Goal: Navigation & Orientation: Find specific page/section

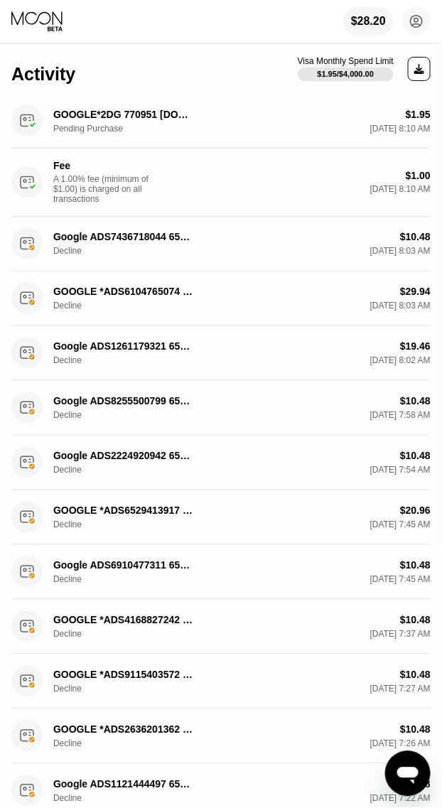
scroll to position [266, 0]
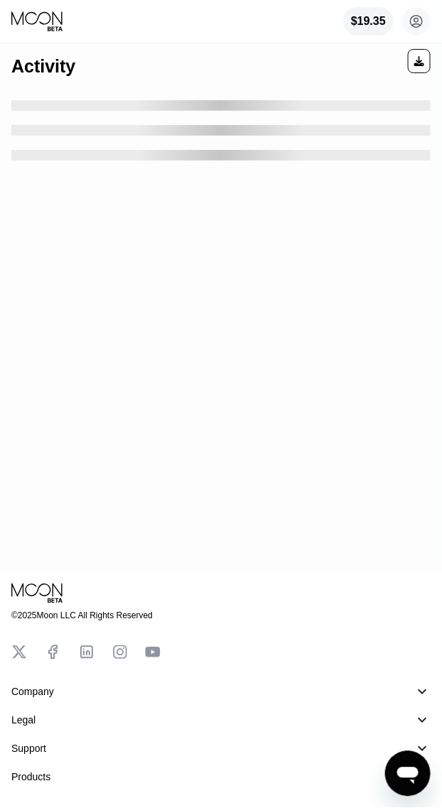
scroll to position [266, 0]
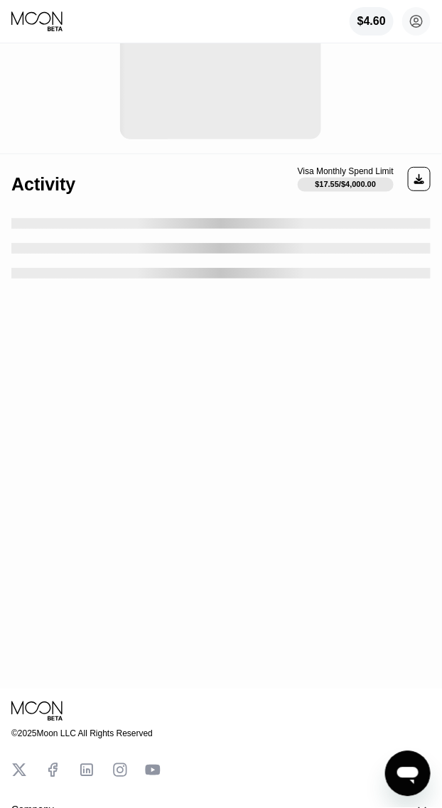
scroll to position [266, 0]
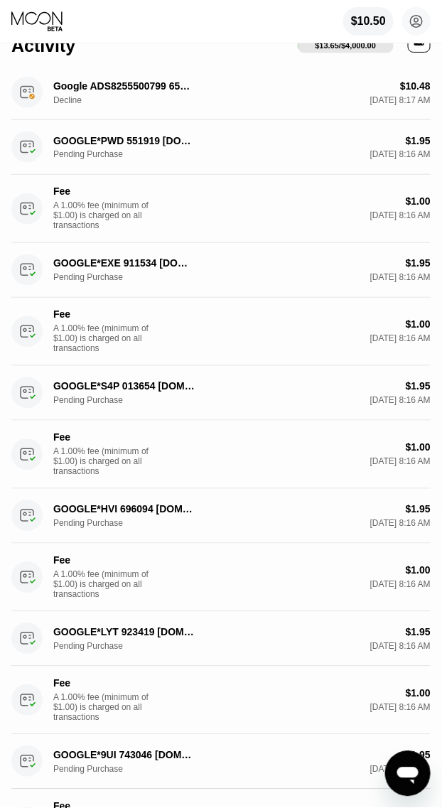
scroll to position [434, 0]
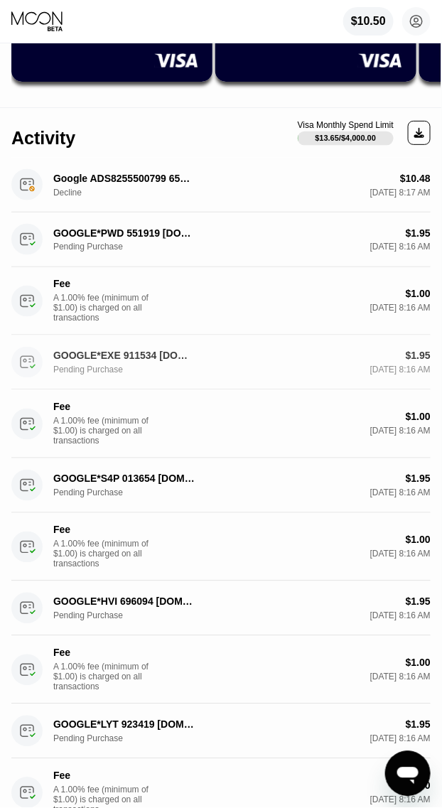
scroll to position [444, 0]
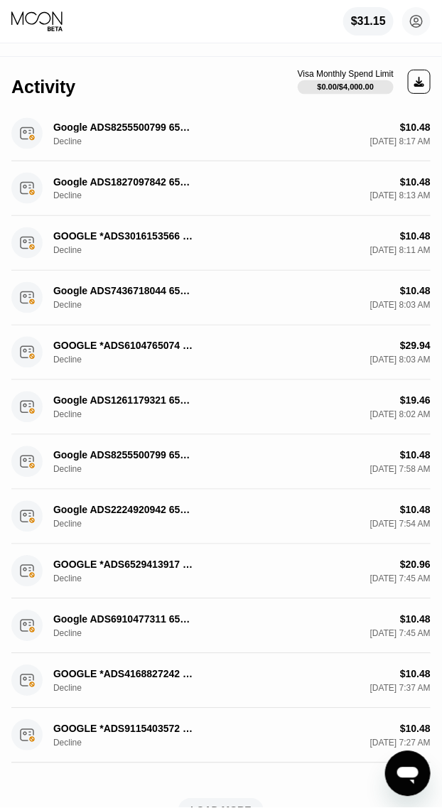
scroll to position [266, 0]
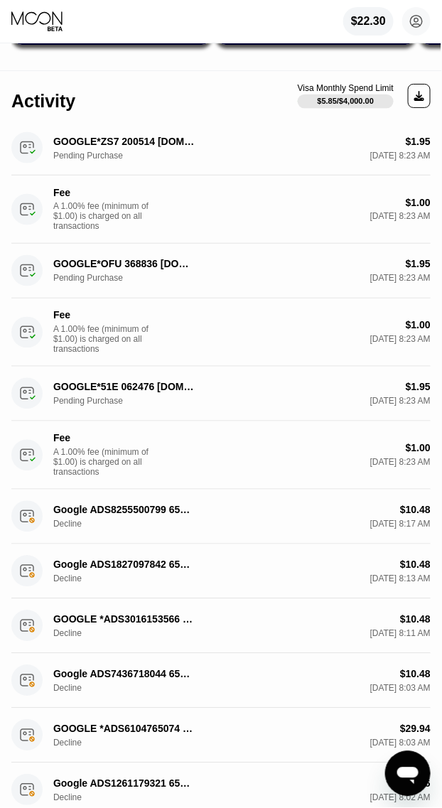
scroll to position [266, 0]
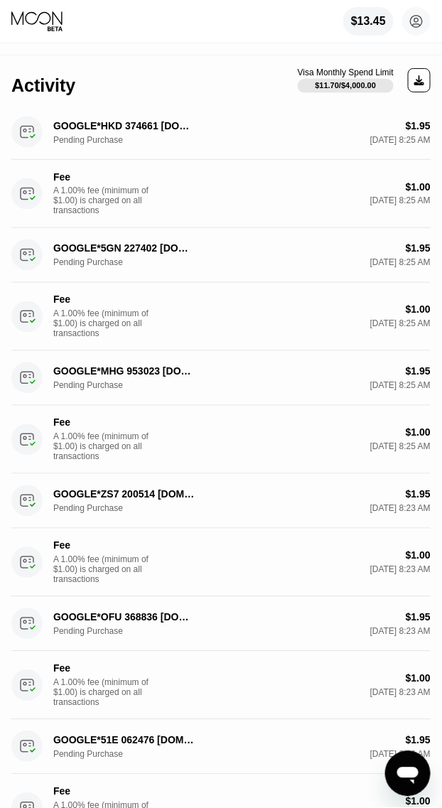
scroll to position [266, 0]
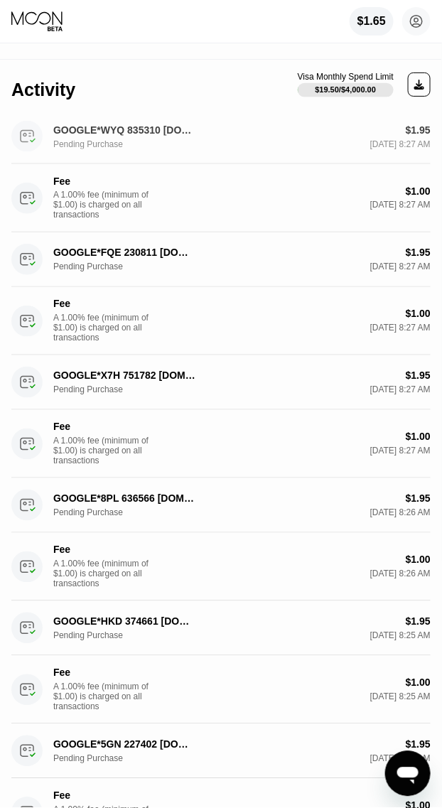
scroll to position [266, 0]
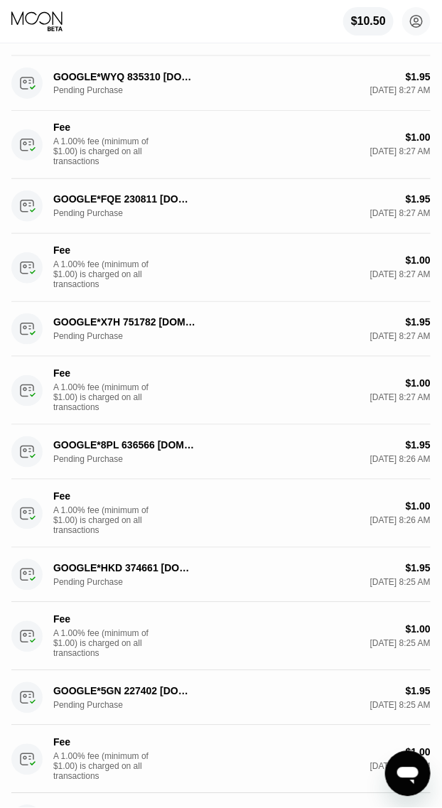
scroll to position [355, 0]
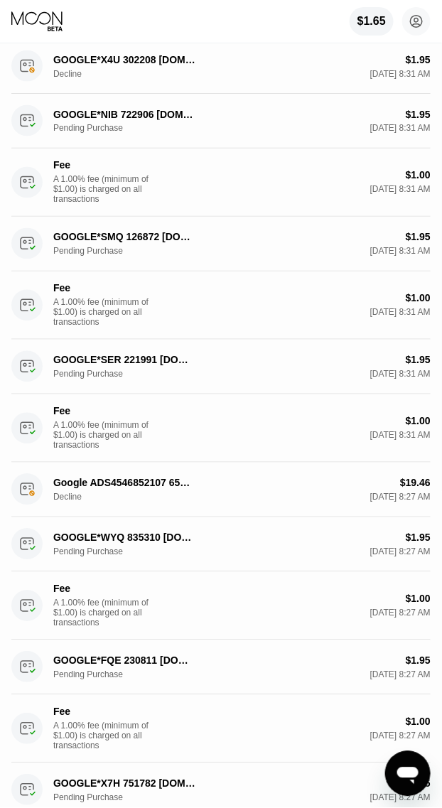
scroll to position [355, 0]
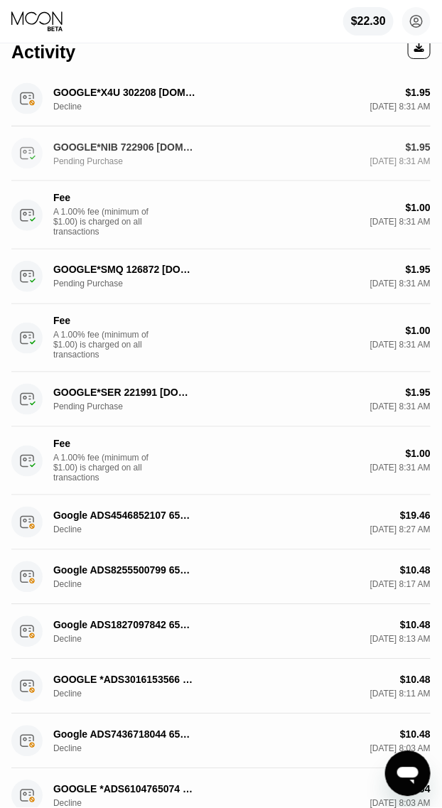
scroll to position [266, 0]
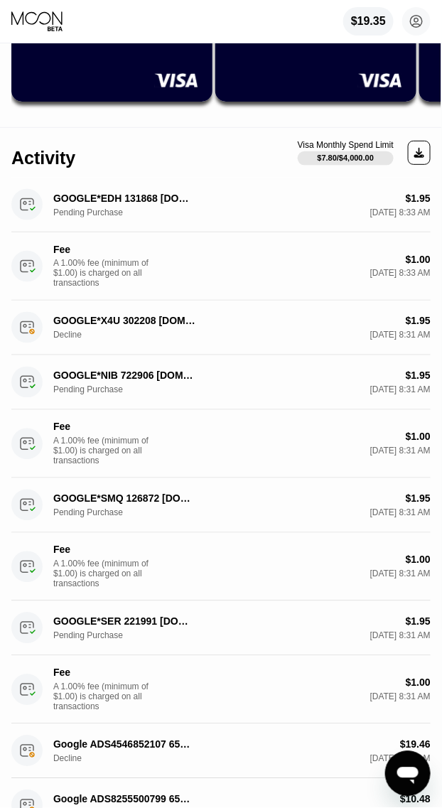
scroll to position [266, 0]
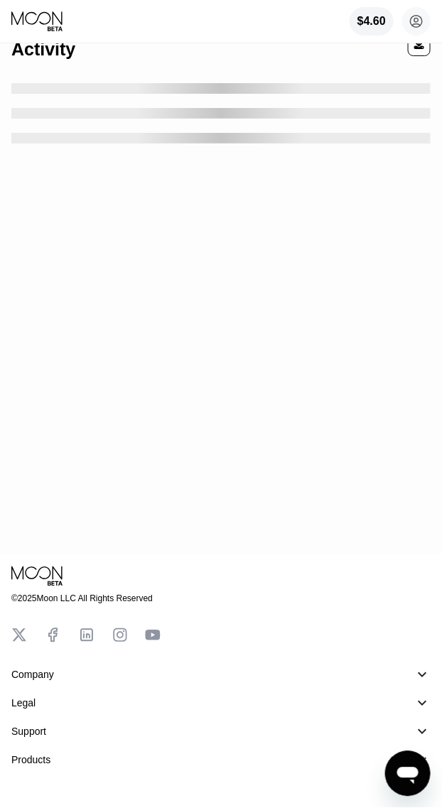
scroll to position [266, 0]
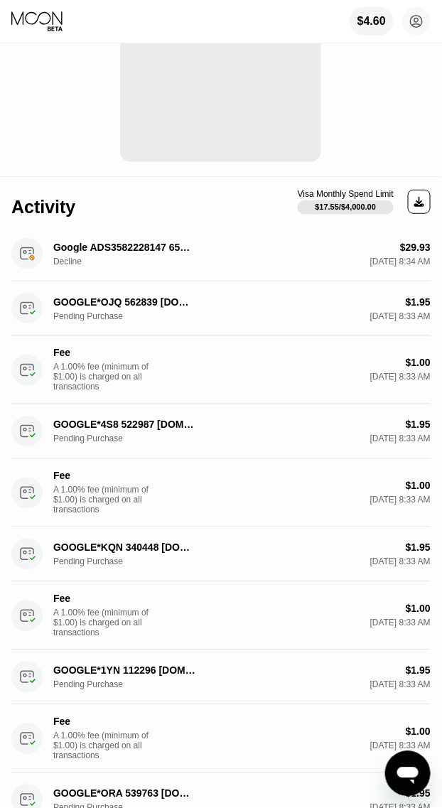
scroll to position [266, 0]
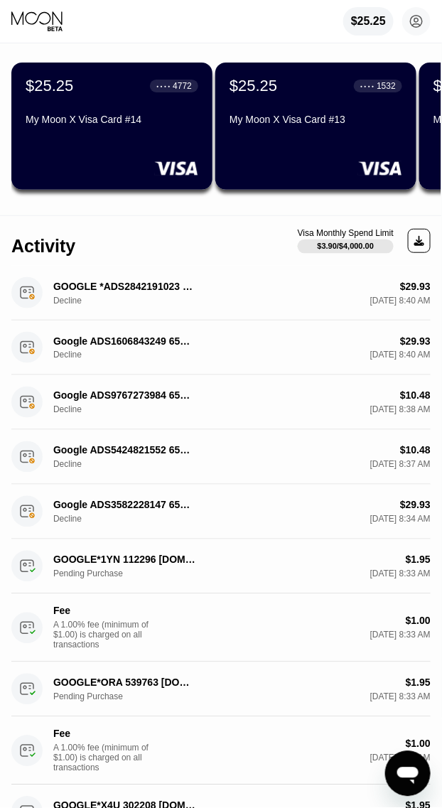
scroll to position [89, 0]
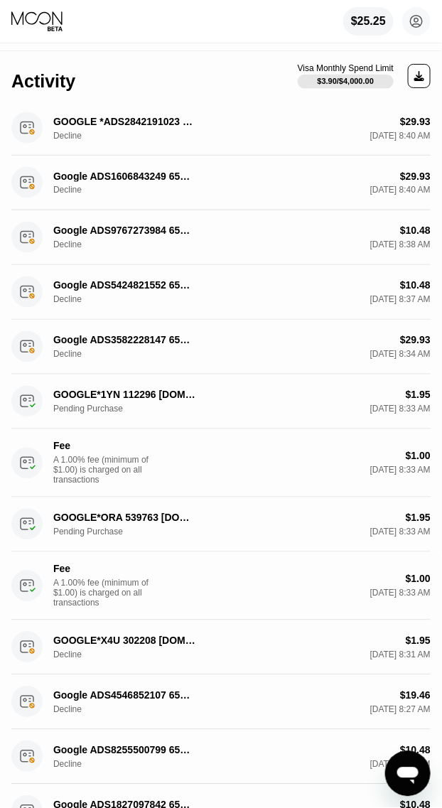
scroll to position [256, 0]
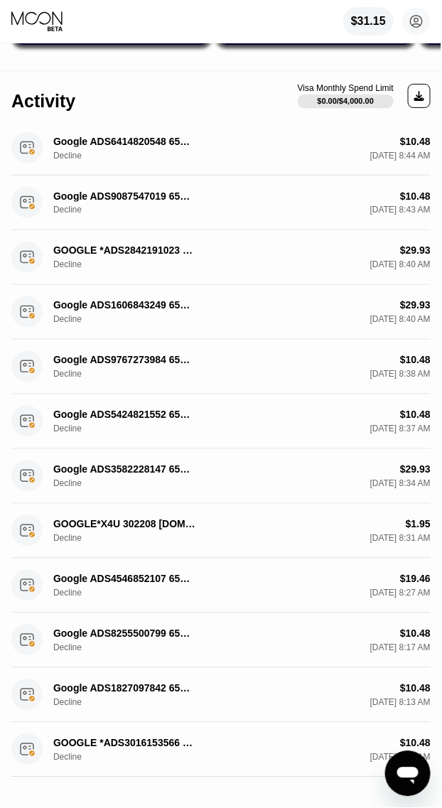
scroll to position [266, 0]
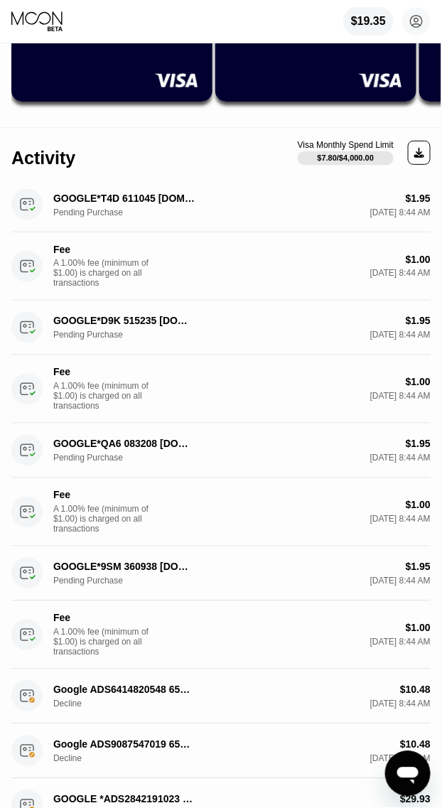
scroll to position [266, 0]
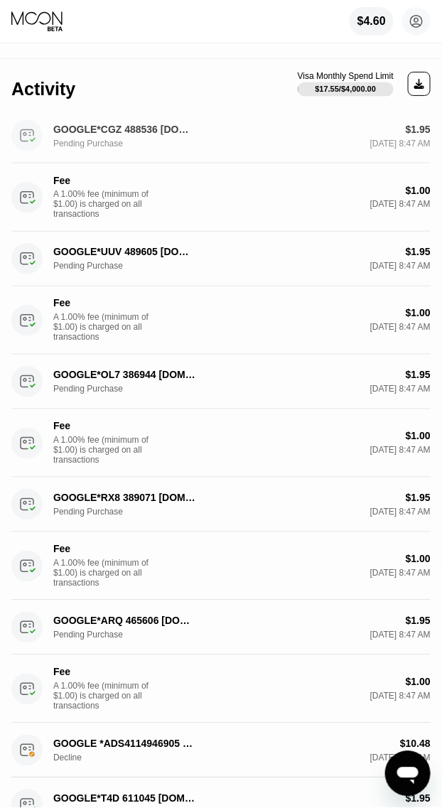
scroll to position [266, 0]
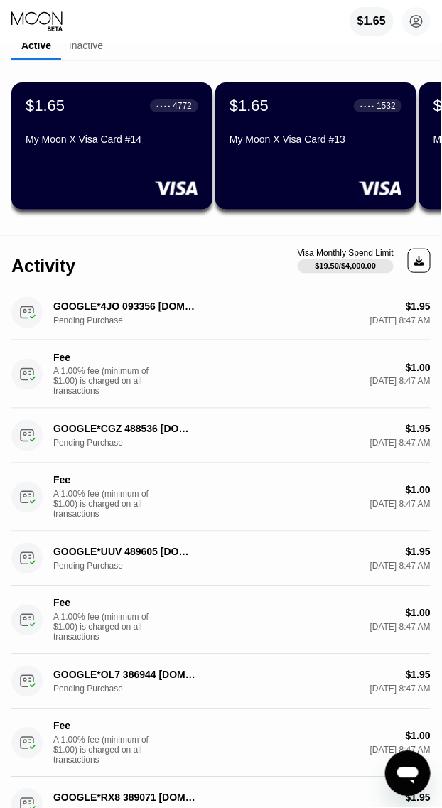
scroll to position [266, 0]
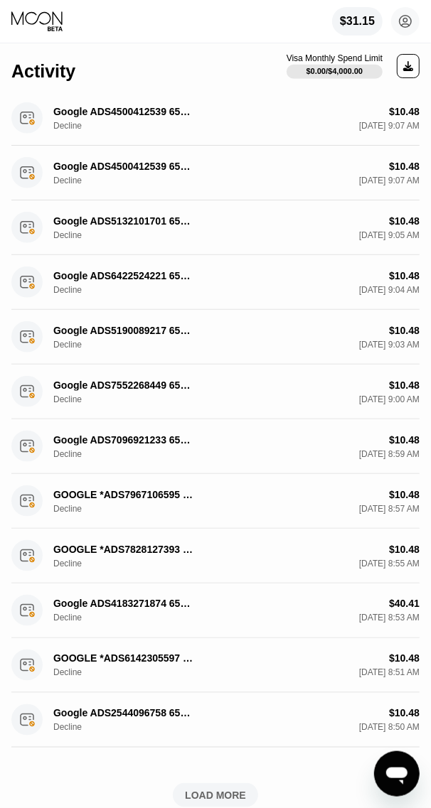
scroll to position [355, 0]
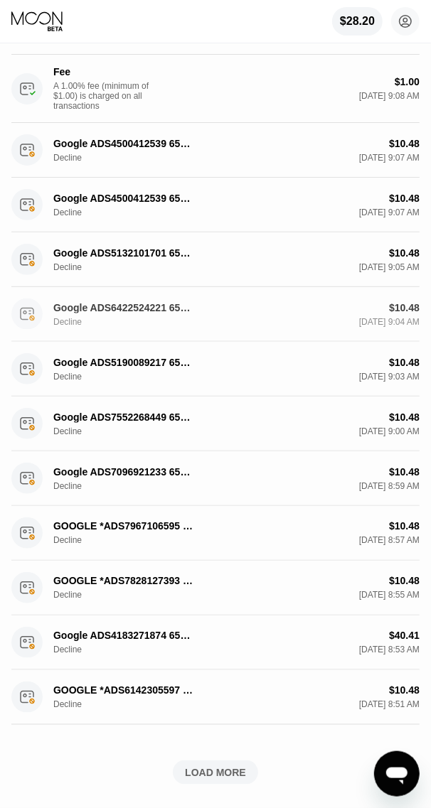
scroll to position [266, 0]
